Goal: Information Seeking & Learning: Find specific fact

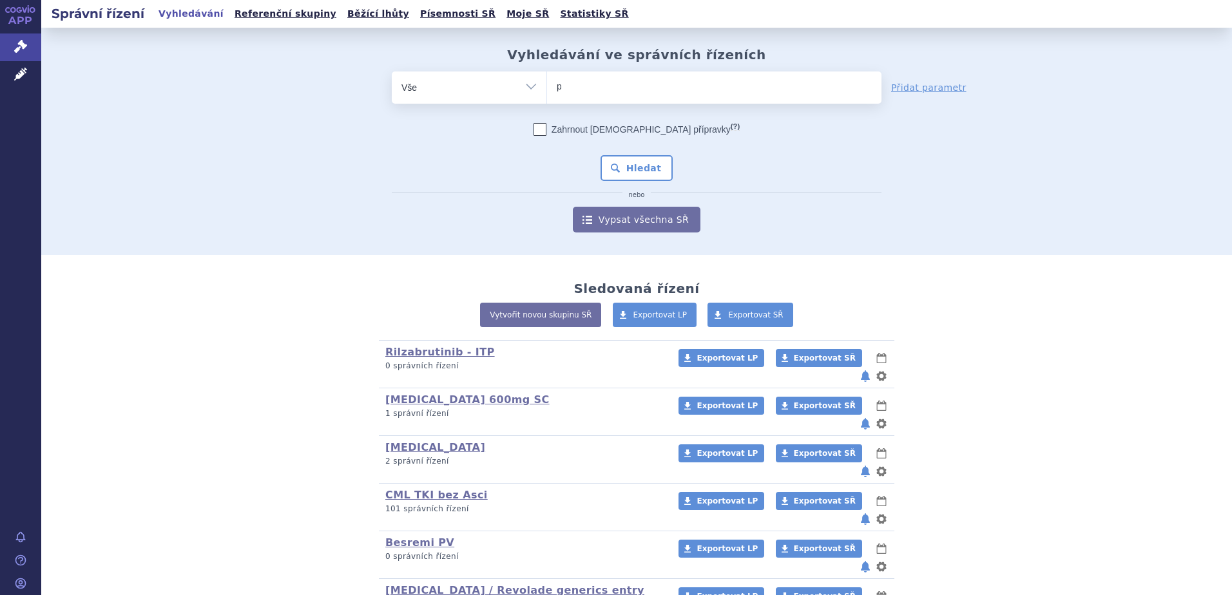
type input "piq"
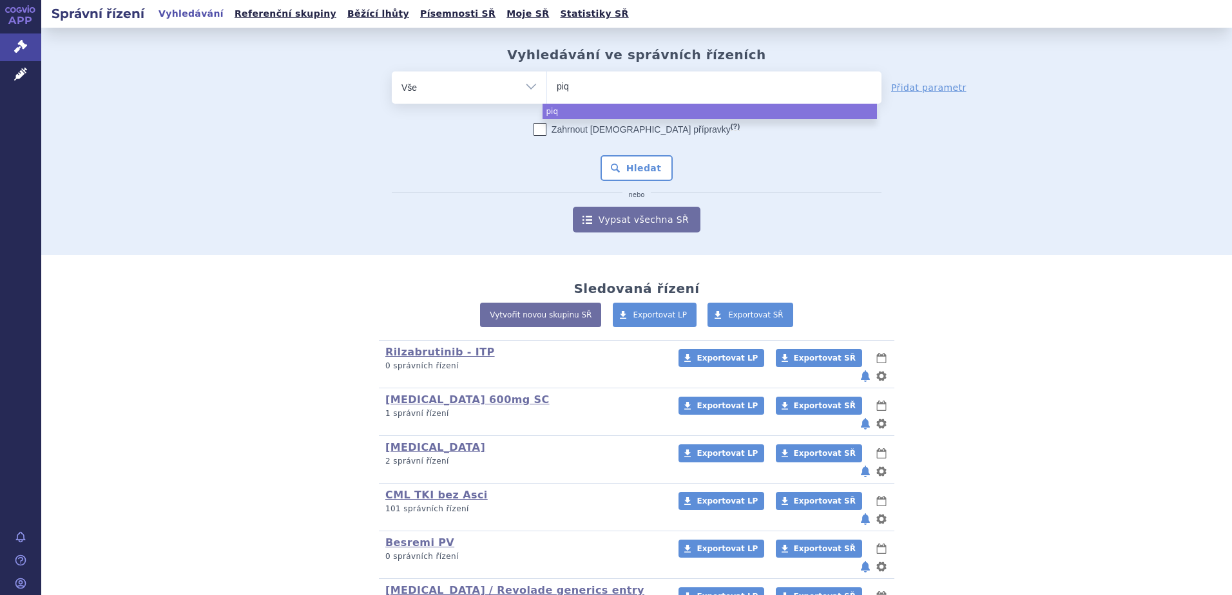
type input "piqr"
type input "piqray"
select select "[MEDICAL_DATA]"
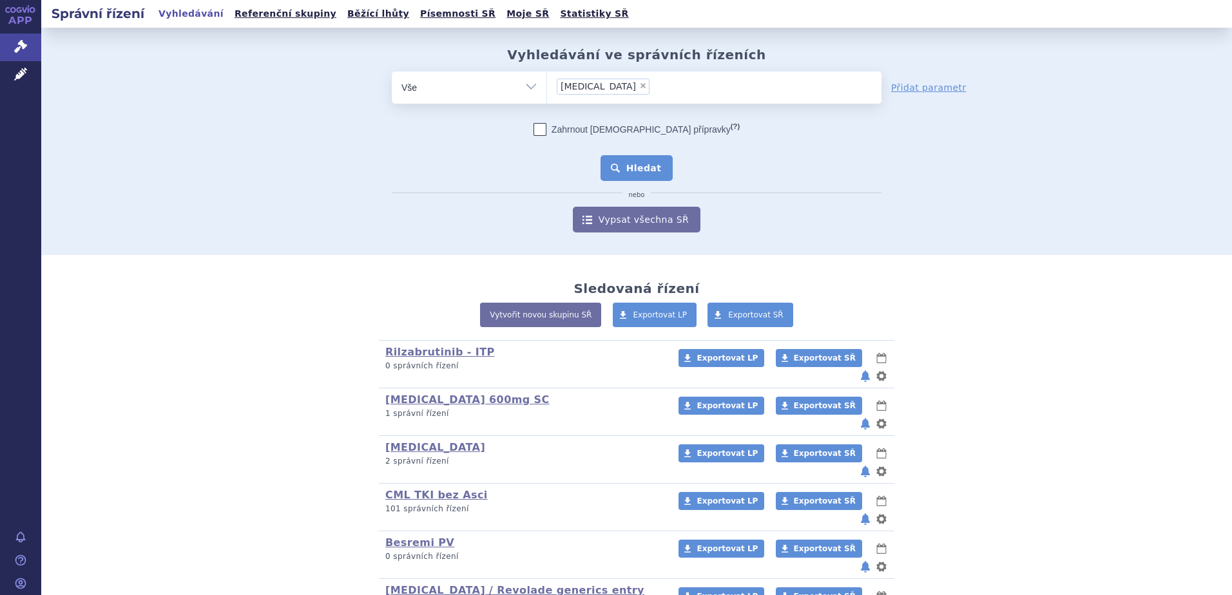
click at [646, 165] on button "Hledat" at bounding box center [637, 168] width 73 height 26
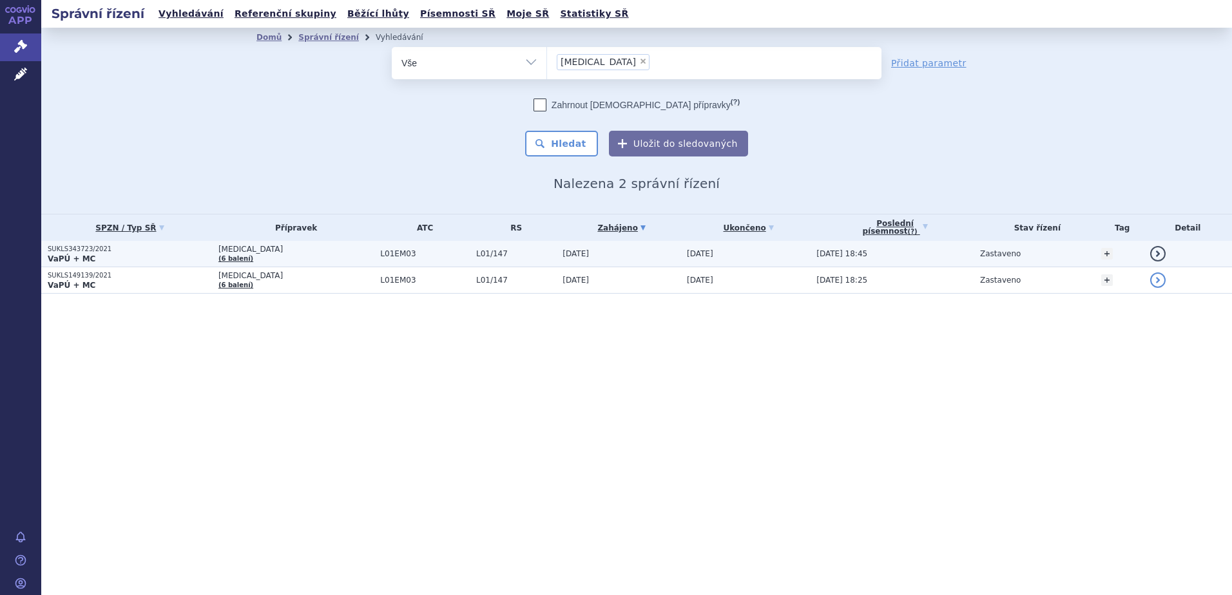
click at [507, 253] on span "L01/147" at bounding box center [516, 253] width 80 height 9
click at [476, 258] on span "L01/147" at bounding box center [516, 253] width 80 height 9
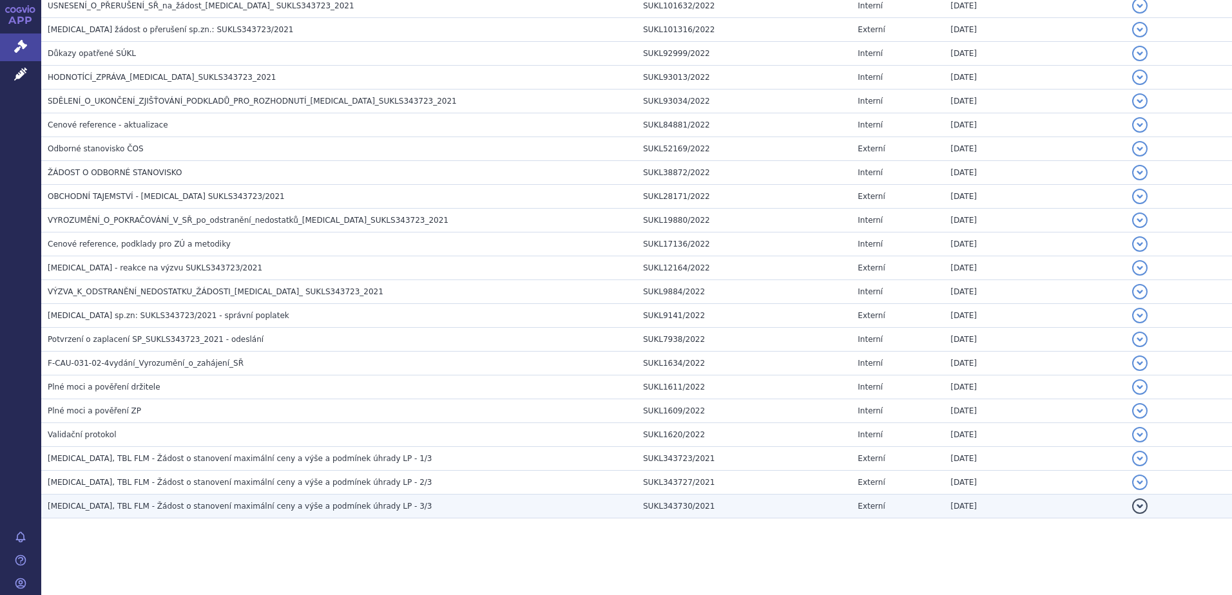
scroll to position [434, 0]
click at [352, 525] on div "Písemnosti Stáhnout všechny písemnosti (zip) Název Číslo jednací Typ Zveřejněno…" at bounding box center [636, 183] width 1191 height 720
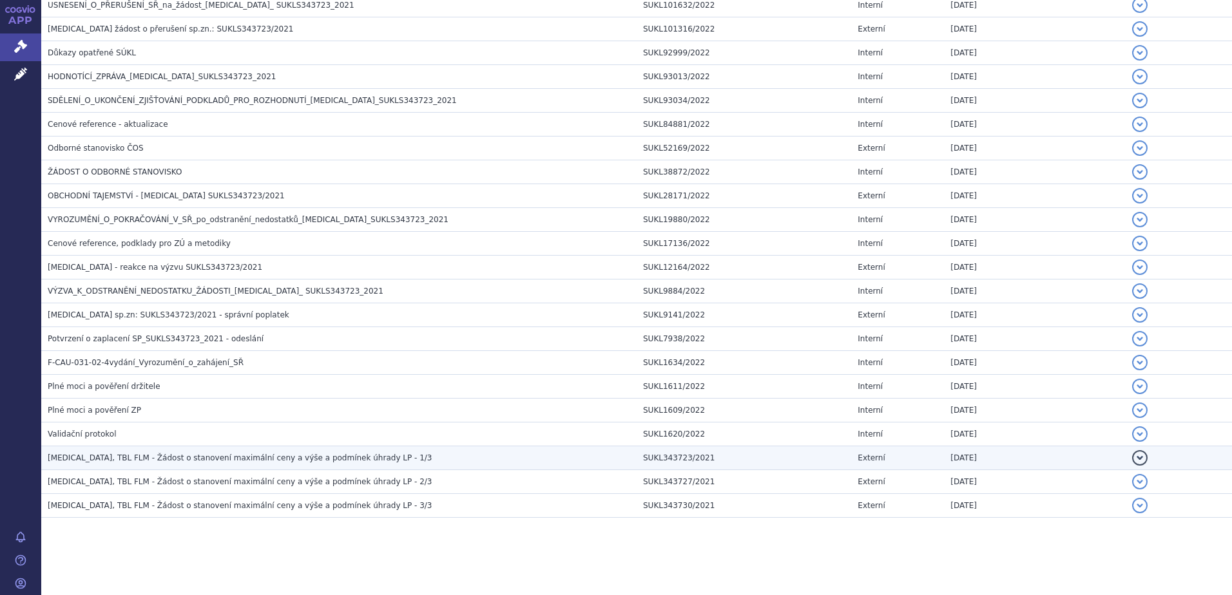
click at [353, 454] on span "[MEDICAL_DATA], TBL FLM - Žádost o stanovení maximální ceny a výše a podmínek ú…" at bounding box center [240, 458] width 385 height 9
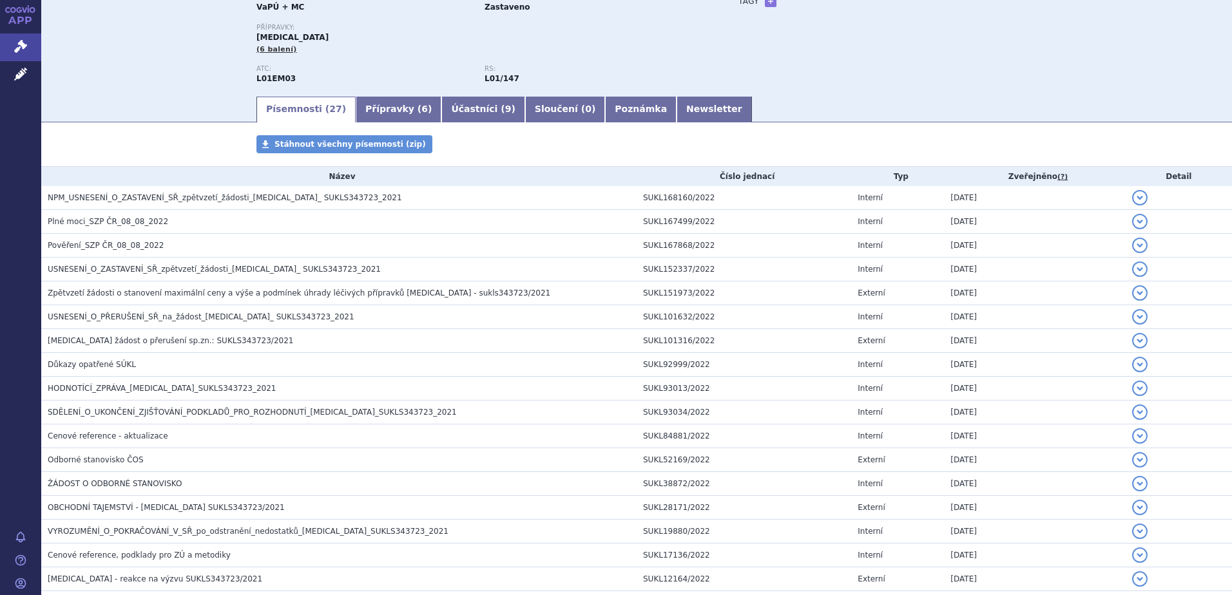
scroll to position [112, 0]
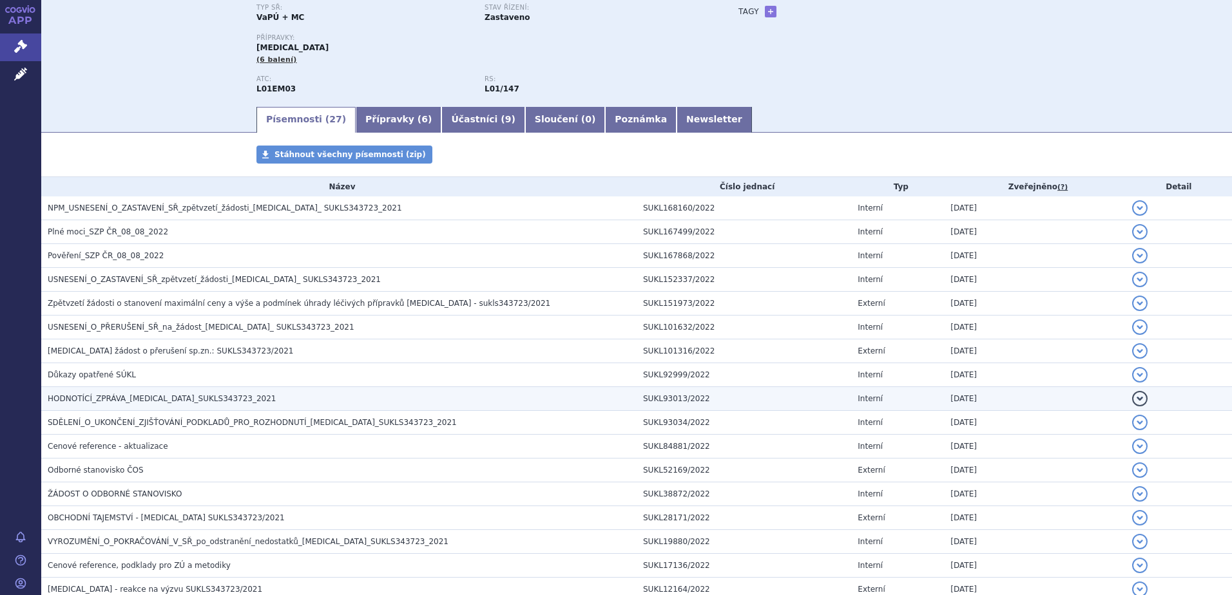
click at [283, 400] on h3 "HODNOTÍCÍ_ZPRÁVA_[MEDICAL_DATA]_SUKLS343723_2021" at bounding box center [342, 398] width 589 height 13
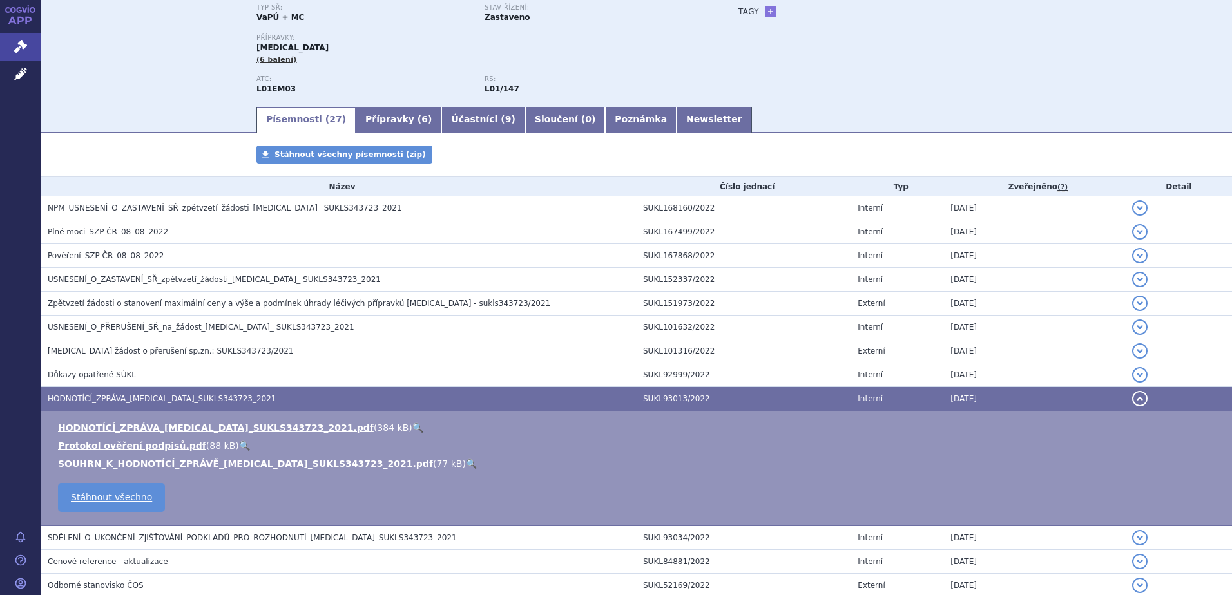
click at [466, 467] on link "🔍" at bounding box center [471, 464] width 11 height 10
